Goal: Entertainment & Leisure: Consume media (video, audio)

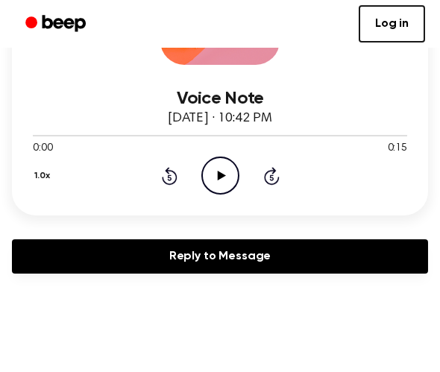
scroll to position [250, 0]
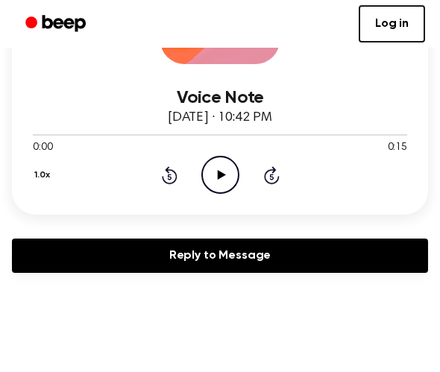
click at [227, 181] on icon "Play Audio" at bounding box center [220, 175] width 38 height 38
click at [211, 171] on icon "Play Audio" at bounding box center [220, 175] width 38 height 38
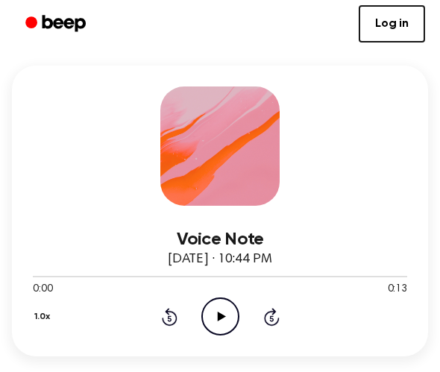
scroll to position [125, 0]
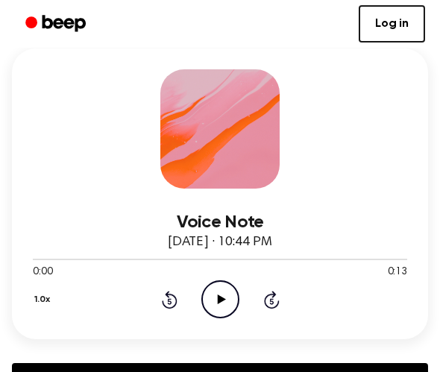
click at [214, 298] on icon "Play Audio" at bounding box center [220, 299] width 38 height 38
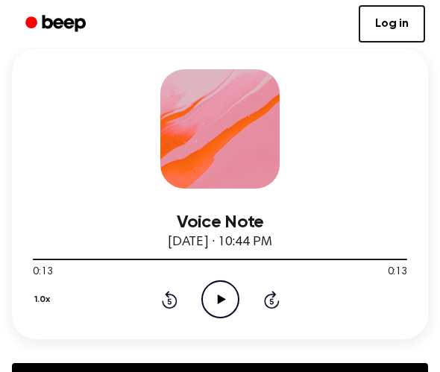
click at [212, 312] on icon "Play Audio" at bounding box center [220, 299] width 38 height 38
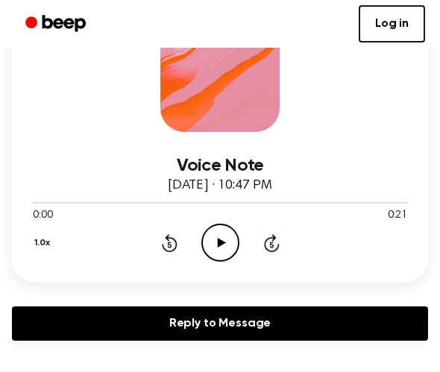
scroll to position [189, 0]
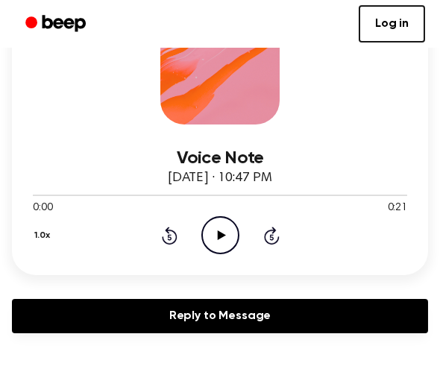
click at [229, 237] on icon "Play Audio" at bounding box center [220, 235] width 38 height 38
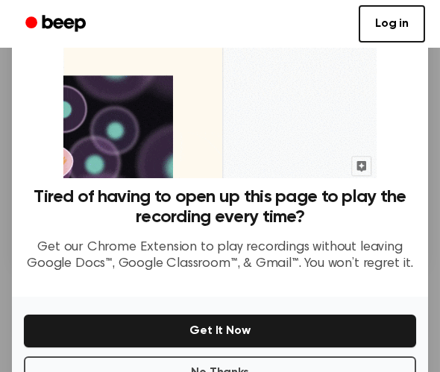
scroll to position [207, 0]
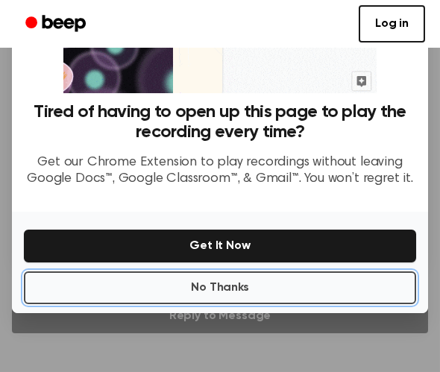
click at [262, 280] on button "No Thanks" at bounding box center [220, 287] width 392 height 33
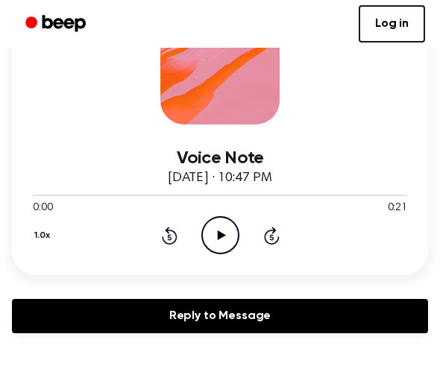
click at [224, 248] on icon "Play Audio" at bounding box center [220, 235] width 38 height 38
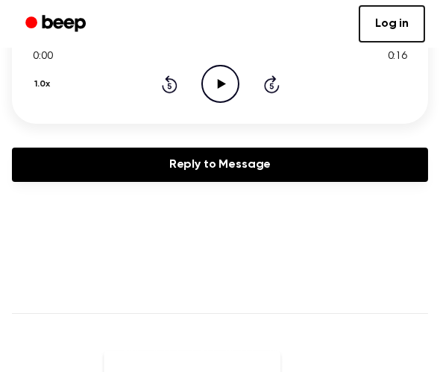
scroll to position [333, 0]
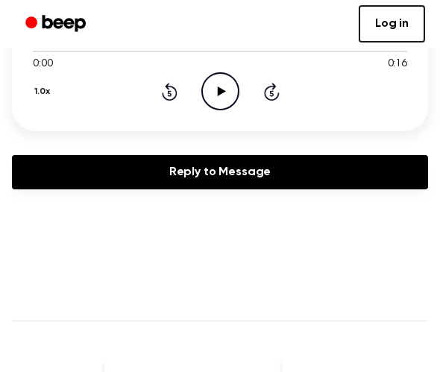
click at [221, 87] on icon "Play Audio" at bounding box center [220, 91] width 38 height 38
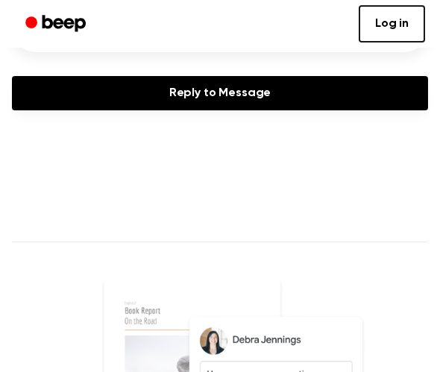
scroll to position [415, 0]
